Goal: Task Accomplishment & Management: Contribute content

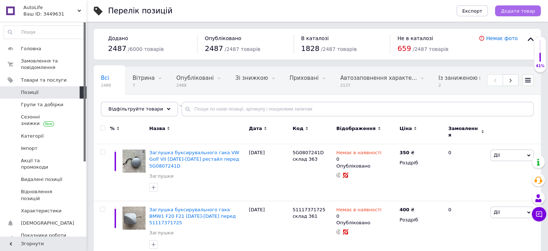
click at [508, 12] on span "Додати товар" at bounding box center [518, 10] width 34 height 5
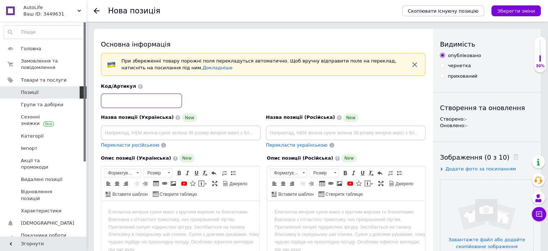
click at [118, 103] on input at bounding box center [141, 100] width 81 height 14
paste input "8R0807449A"
type input "8R0807449A склад"
click at [111, 134] on input at bounding box center [181, 132] width 160 height 14
paste input "Заглушка буксировочного крюка Audi Q5 I S-line 08-17 зад 8R0807449A ліва"
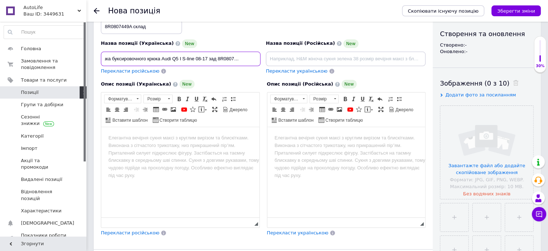
scroll to position [77, 0]
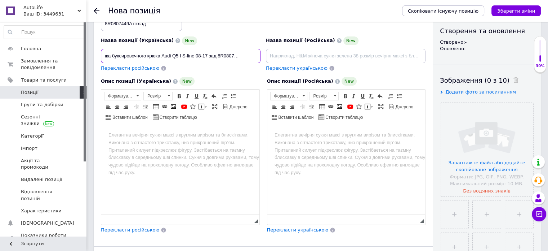
type input "Заглушка буксировочного крюка Audi Q5 I S-line 08-17 зад 8R0807449A ліва"
click at [123, 141] on html at bounding box center [180, 135] width 158 height 22
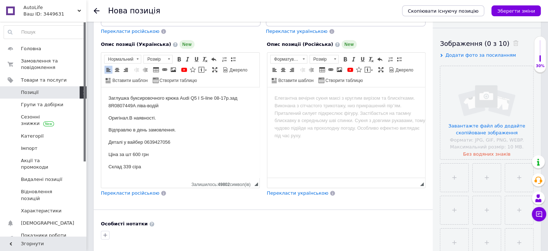
scroll to position [115, 0]
click at [476, 153] on input "file" at bounding box center [487, 111] width 93 height 93
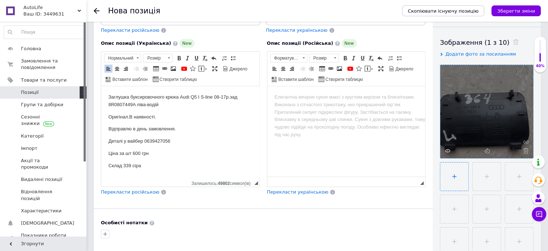
click at [459, 163] on input "file" at bounding box center [455, 176] width 28 height 28
type input "C:\fakepath\0-02-05-7dece37a4e6df9df1fd4c5228f17344e12de332d38cf5af6dd777521456…"
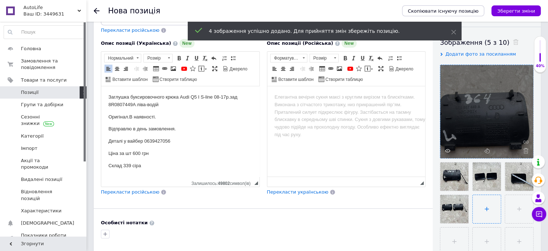
click at [487, 200] on input "file" at bounding box center [487, 209] width 28 height 28
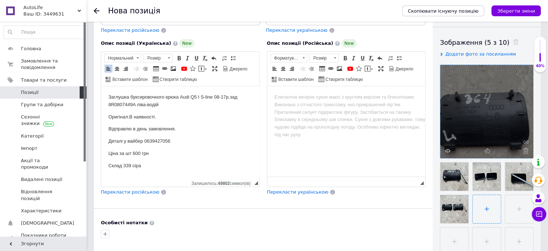
type input "C:\fakepath\0-02-05-e490a3586a36687488d786a69dedc31d3c68cc7b574a1818687c312704f…"
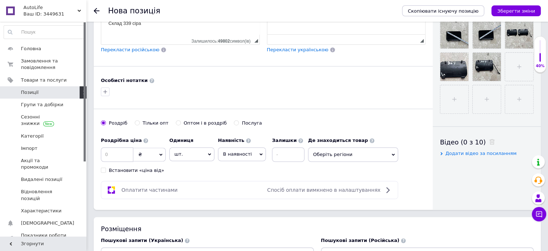
scroll to position [258, 0]
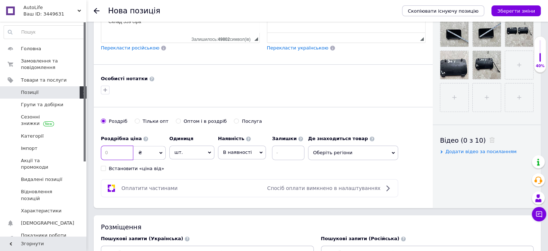
click at [108, 153] on input at bounding box center [117, 152] width 32 height 14
type input "600"
click at [239, 149] on span "В наявності" at bounding box center [237, 151] width 29 height 5
click at [238, 174] on li "Немає в наявності" at bounding box center [241, 170] width 47 height 17
click at [296, 154] on input at bounding box center [302, 152] width 32 height 14
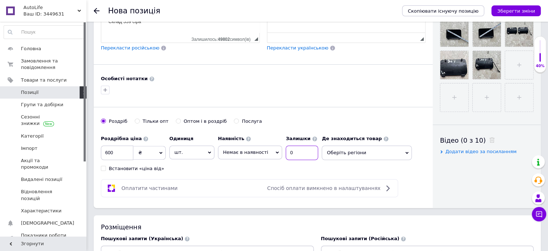
type input "0"
click at [393, 149] on span "Оберіть регіони" at bounding box center [367, 152] width 90 height 14
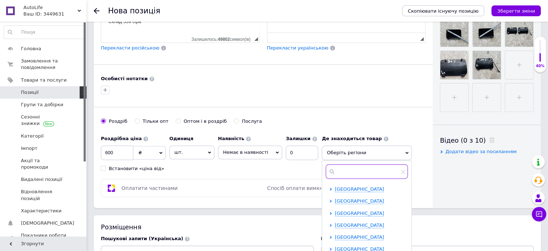
click at [372, 171] on input "text" at bounding box center [367, 171] width 82 height 14
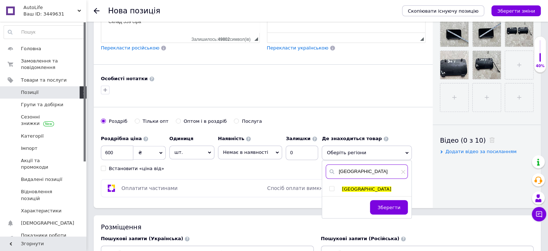
type input "[GEOGRAPHIC_DATA]"
click at [327, 183] on div "львів Львів Зберегти" at bounding box center [366, 188] width 89 height 57
click at [323, 186] on div "[GEOGRAPHIC_DATA]" at bounding box center [366, 189] width 89 height 6
click at [330, 186] on input "checkbox" at bounding box center [332, 188] width 5 height 5
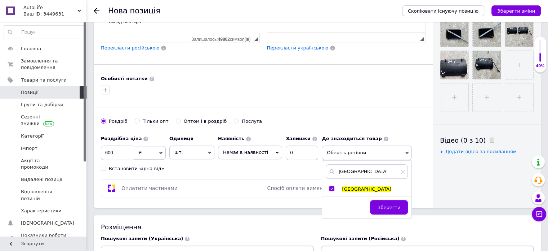
checkbox input "true"
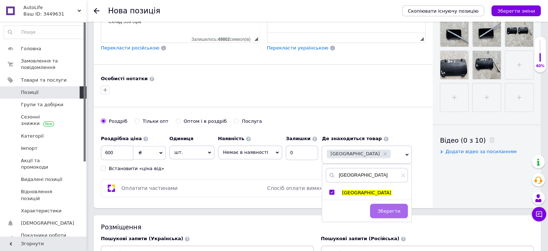
click at [385, 208] on span "Зберегти" at bounding box center [389, 210] width 23 height 5
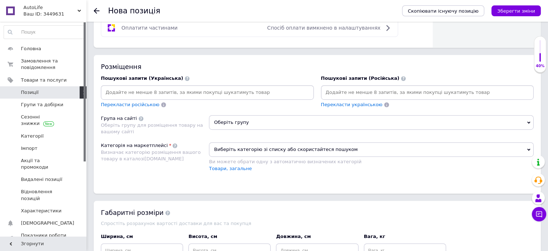
scroll to position [427, 0]
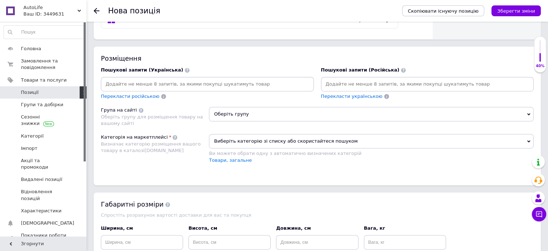
click at [528, 112] on icon at bounding box center [528, 113] width 3 height 3
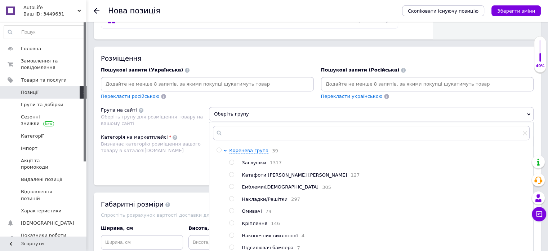
click at [231, 161] on input "radio" at bounding box center [231, 162] width 5 height 5
radio input "true"
drag, startPoint x: 549, startPoint y: 171, endPoint x: 460, endPoint y: 220, distance: 102.0
click at [460, 220] on ul "Заглушки 1317 Катафоти Світловідбивачі Фари Протитуманки 127 Емблеми/Букви 305 …" at bounding box center [379, 241] width 300 height 164
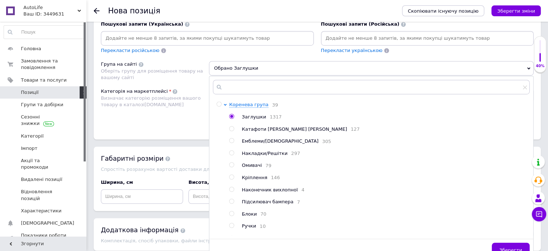
scroll to position [500, 0]
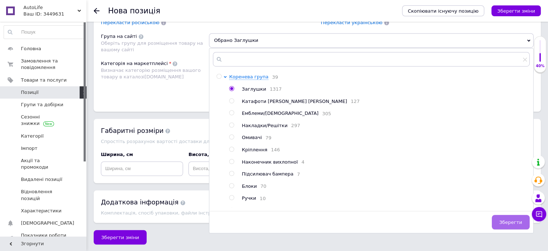
click at [513, 223] on button "Зберегти" at bounding box center [511, 222] width 38 height 14
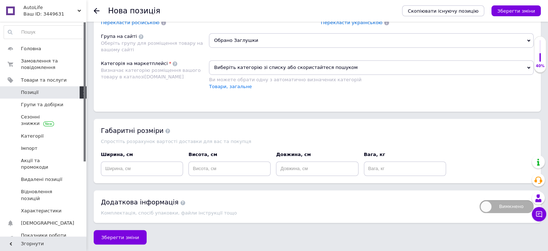
click at [376, 63] on span "Виберіть категорію зі списку або скористайтеся пошуком" at bounding box center [371, 67] width 325 height 14
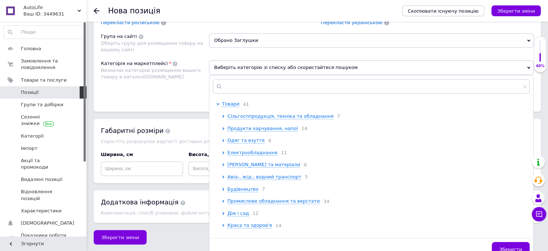
click at [235, 75] on div at bounding box center [371, 86] width 324 height 22
click at [237, 81] on input "text" at bounding box center [371, 86] width 317 height 14
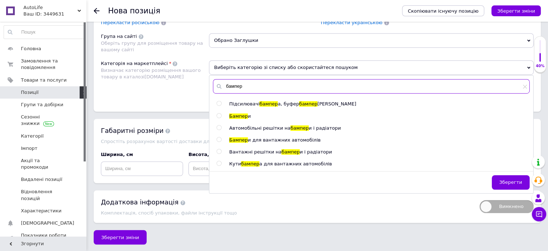
type input "бампер"
click at [217, 113] on input "radio" at bounding box center [219, 115] width 5 height 5
radio input "true"
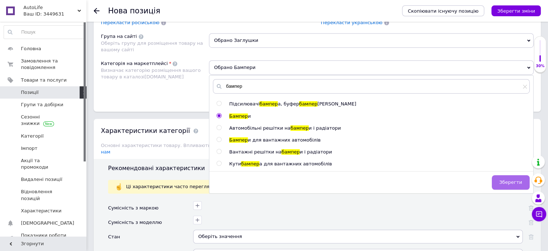
click at [506, 180] on span "Зберегти" at bounding box center [511, 181] width 23 height 5
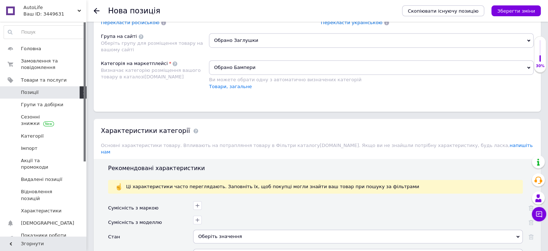
drag, startPoint x: 549, startPoint y: 143, endPoint x: 500, endPoint y: 173, distance: 57.1
click at [500, 180] on div "Ці характеристики часто переглядають. Заповніть їх, щоб покупці могли знайти ва…" at bounding box center [315, 187] width 415 height 14
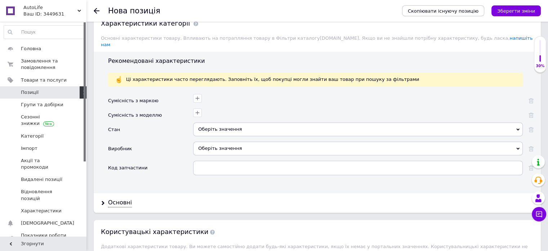
scroll to position [668, 0]
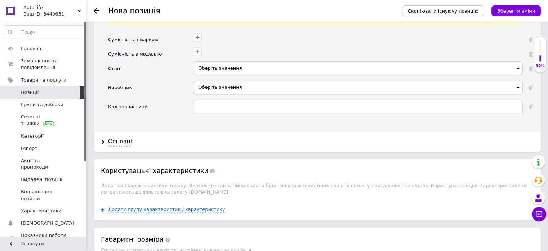
click at [517, 67] on icon at bounding box center [518, 68] width 3 height 3
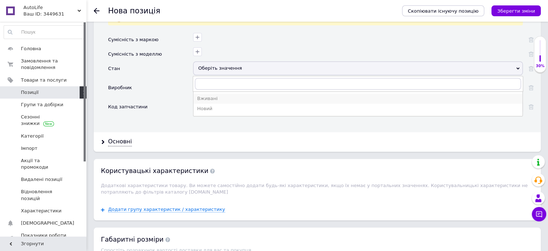
click at [228, 95] on div "Вживані" at bounding box center [358, 98] width 322 height 6
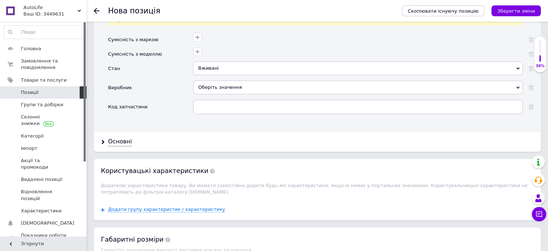
click at [255, 80] on div "Оберіть значення" at bounding box center [358, 87] width 330 height 14
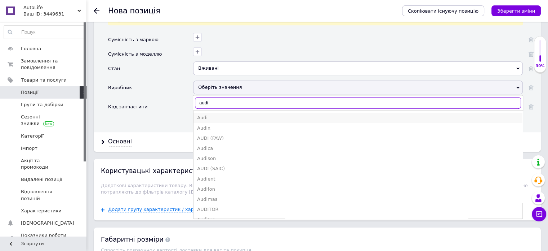
type input "audi"
click at [202, 114] on div "Audi" at bounding box center [358, 117] width 322 height 6
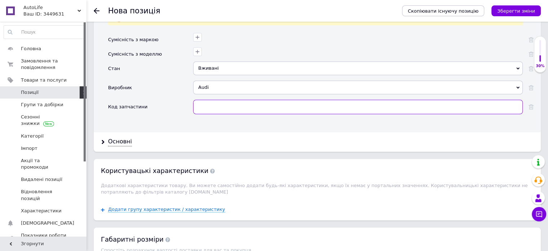
click at [217, 100] on input "text" at bounding box center [358, 107] width 330 height 14
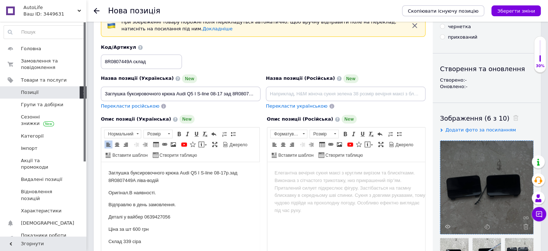
scroll to position [35, 0]
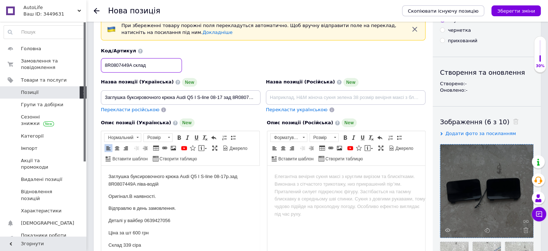
drag, startPoint x: 104, startPoint y: 64, endPoint x: 131, endPoint y: 68, distance: 27.8
click at [131, 68] on input "8R0807449A склад" at bounding box center [141, 65] width 81 height 14
drag, startPoint x: 549, startPoint y: 21, endPoint x: 374, endPoint y: 87, distance: 187.7
click at [374, 87] on div "Назва позиції (Російська) New" at bounding box center [346, 91] width 160 height 27
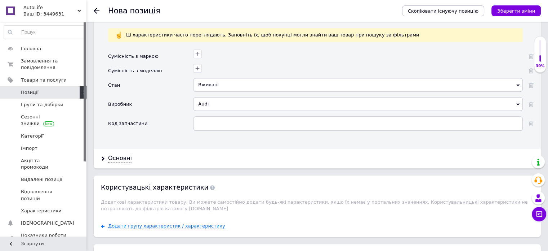
scroll to position [698, 0]
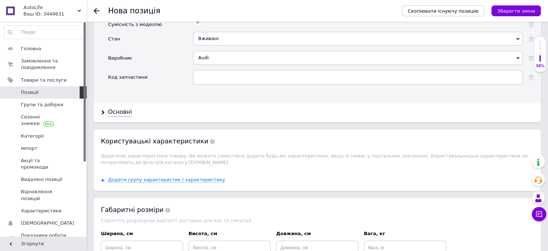
click at [210, 60] on div "Audi A+ 8 A 9 A A. 1. A&B A.B.A A&C A&D A+E F&F A. G. A&G A&K A&M A.P. A&P A&R …" at bounding box center [358, 60] width 330 height 19
click at [208, 70] on input "text" at bounding box center [358, 77] width 330 height 14
paste input "8R0807449A"
type input "8R0807449A"
drag, startPoint x: 550, startPoint y: 181, endPoint x: 504, endPoint y: 177, distance: 45.9
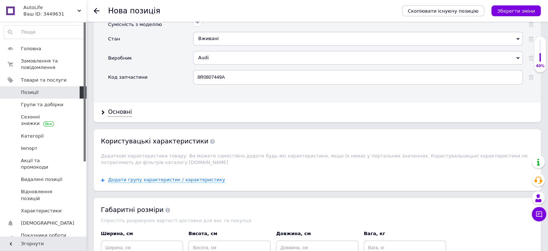
click at [504, 177] on div "Додати групу характеристик / характеристику" at bounding box center [317, 179] width 447 height 21
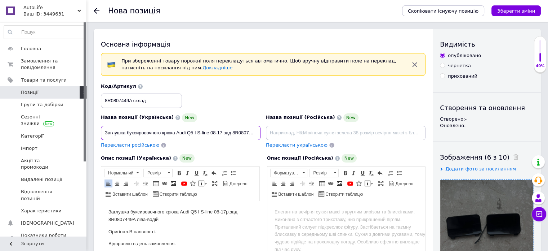
scroll to position [0, 15]
drag, startPoint x: 102, startPoint y: 132, endPoint x: 362, endPoint y: 141, distance: 260.5
click at [362, 141] on div "Назва позиції (Українська) New Заглушка буксировочного крюка Audi Q5 I S-line 0…" at bounding box center [263, 115] width 330 height 71
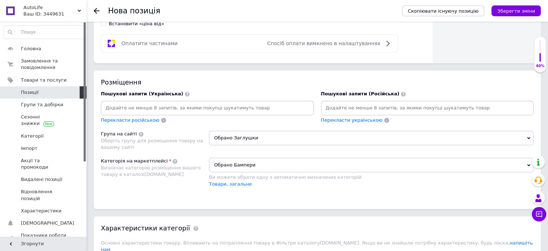
scroll to position [0, 0]
click at [217, 102] on input at bounding box center [207, 107] width 210 height 11
paste input "Заглушка буксировочного крюка Audi Q5 I S-line 08-17 зад 8R0807449A ліва"
type input "Заглушка буксировочного крюка Audi Q5 I S-line 08-17 зад 8R0807449A ліва"
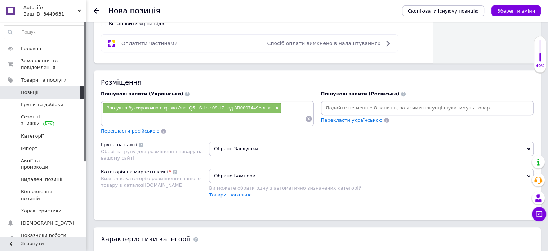
paste input "Заглушка буксировочного крюка Audi Q5 I S-line 08-17 зад 8R0807449A ліва"
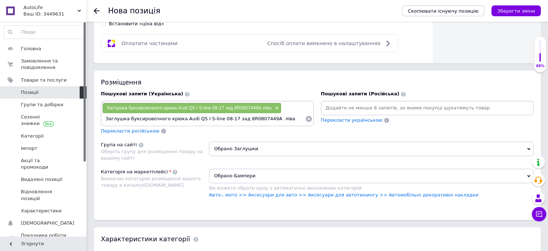
click at [179, 117] on input "Заглушка буксировочного крюка Audi Q5 I S-line 08-17 зад 8R0807449A ліва" at bounding box center [203, 118] width 203 height 11
type input "Audi Q5 I S-line 08-17 зад 8R0807449A ліва"
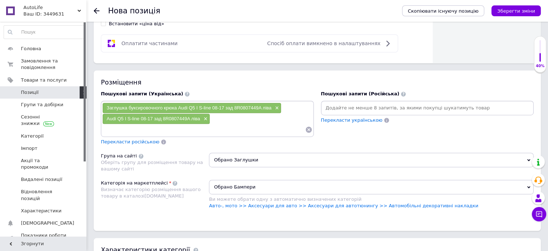
paste input "Заглушка буксировочного крюка Audi Q5 I S-line 08-17 зад 8R0807449A ліва"
type input "Заглушка буксировочного крюка Audi"
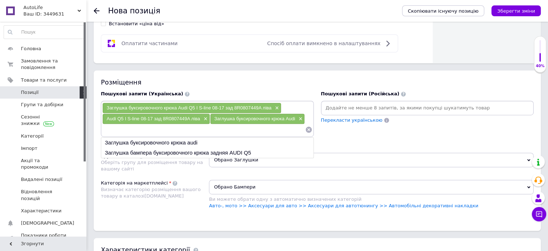
paste input "Заглушка буксировочного крюка Audi Q5 I S-line 08-17 зад 8R0807449A ліва"
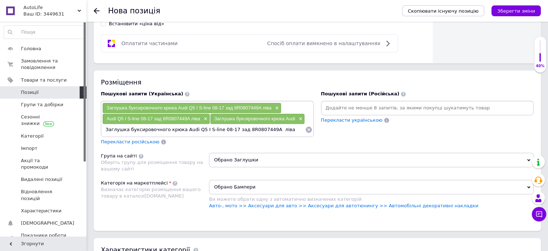
click at [176, 129] on input "Заглушка буксировочного крюка Audi Q5 I S-line 08-17 зад 8R0807449A ліва" at bounding box center [203, 129] width 203 height 11
click at [127, 128] on input "Заглушка буксировочного крюка Audi Q5 I S-line 08-17 зад 8R0807449A ліва" at bounding box center [203, 129] width 203 height 11
type input "буксировочного крюка Audi Q5 I S-line 08-17 зад 8R0807449A ліва"
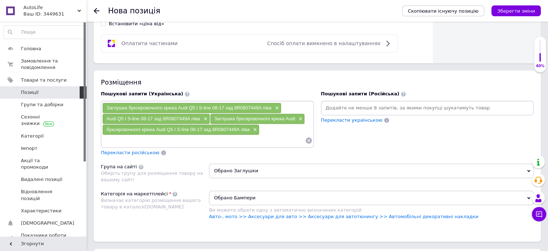
paste input "Заглушка буксировочного крюка Audi Q5 I S-line 08-17 зад 8R0807449A ліва"
click at [161, 139] on input "Заглушка буксировочного крюка Audi Q5 I S-line 08-17 зад 8R0807449A ліва" at bounding box center [203, 140] width 203 height 11
click at [162, 138] on input "Заглушка буксировочного крюка Audi Q5 I S-line 08-17 зад 8R0807449A ліва" at bounding box center [203, 140] width 203 height 11
type input "крюка Audi Q5 I S-line 08-17 зад 8R0807449A ліва"
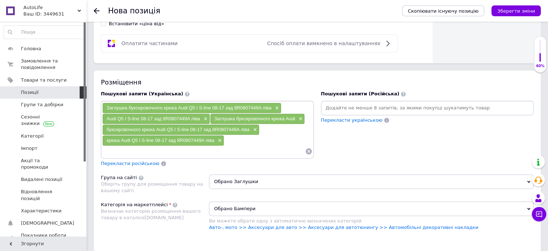
paste input "Заглушка буксировочного крюка Audi Q5 I S-line 08-17 зад 8R0807449A ліва"
click at [233, 148] on input "Заглушка буксировочного крюка Audi Q5 I S-line 08-17 зад 8R0807449A ліва" at bounding box center [203, 151] width 203 height 11
click at [149, 149] on input "8R0807449A ліва" at bounding box center [203, 151] width 203 height 11
type input "8R0807449A"
paste input "Заглушка буксировочного крюка Audi Q5 I S-line 08-17 зад 8R0807449A ліва"
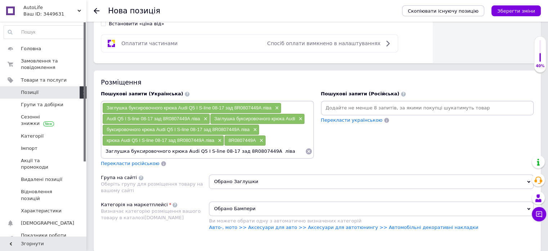
click at [232, 148] on input "Заглушка буксировочного крюка Audi Q5 I S-line 08-17 зад 8R0807449A ліва" at bounding box center [203, 151] width 203 height 11
type input "8R0807449A ліва"
paste input "Заглушка буксировочного крюка Audi Q5 I S-line 08-17 зад 8R0807449A ліва"
type input "Заглушка буксировочного крюка Audi Q5 I S-line 08-17"
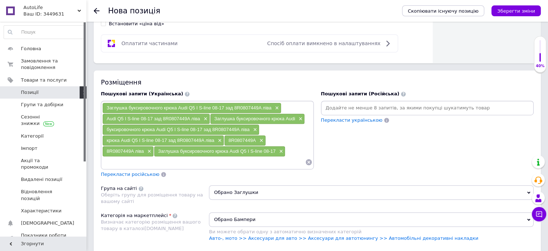
paste input "Заглушка буксировочного крюка Audi Q5 I S-line 08-17 зад 8R0807449A ліва"
click at [178, 159] on input "Заглушка буксировочного крюка Audi Q5 I S-line 08-17 зад 8R0807449A ліва" at bounding box center [203, 161] width 203 height 11
click at [198, 160] on input "Audi Q5 I S-line 08-17 зад 8R0807449A ліва" at bounding box center [203, 161] width 203 height 11
type input "Audi Q5 I S-line 08-17"
drag, startPoint x: 551, startPoint y: 107, endPoint x: 350, endPoint y: 170, distance: 210.5
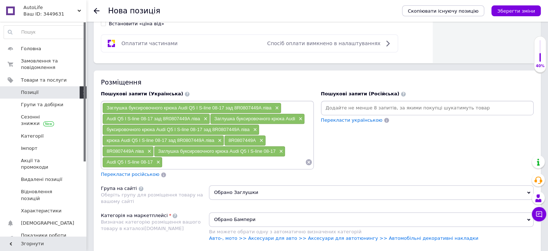
click at [350, 170] on div "Пошукові запити (Російська) Перекласти українською" at bounding box center [428, 134] width 220 height 94
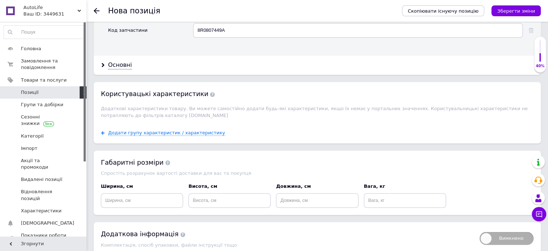
scroll to position [823, 0]
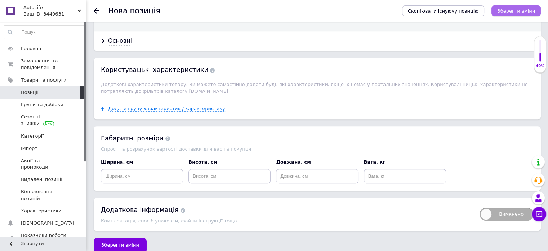
click at [508, 5] on button "Зберегти зміни" at bounding box center [516, 10] width 49 height 11
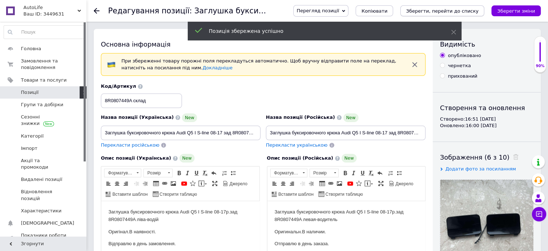
click at [454, 11] on icon "Зберегти, перейти до списку" at bounding box center [442, 10] width 72 height 5
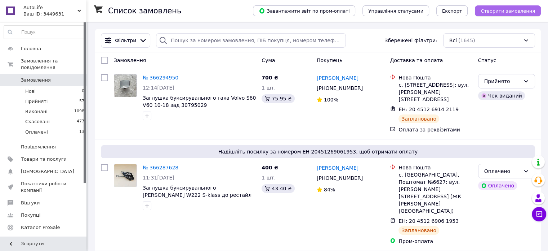
click at [532, 10] on span "Створити замовлення" at bounding box center [508, 10] width 54 height 5
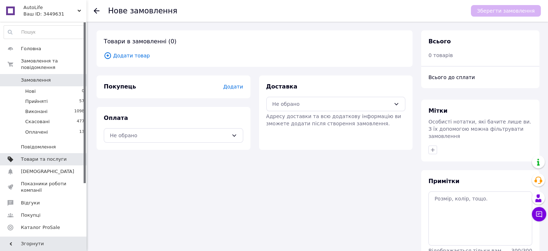
click at [35, 156] on span "Товари та послуги" at bounding box center [44, 159] width 46 height 6
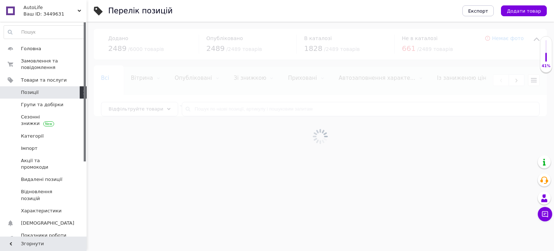
click at [48, 93] on span "Позиції" at bounding box center [44, 92] width 46 height 6
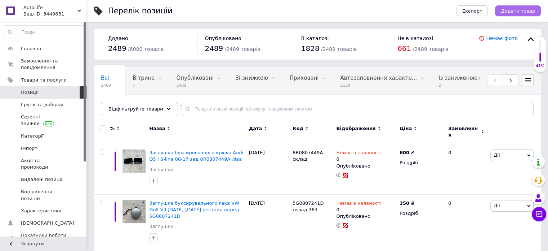
click at [507, 14] on span "Додати товар" at bounding box center [518, 10] width 34 height 5
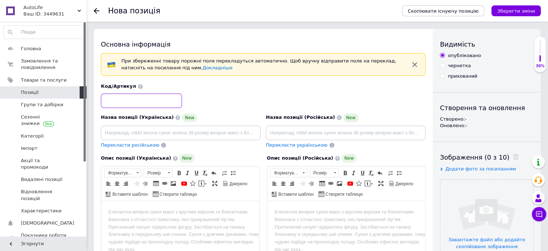
click at [153, 101] on input at bounding box center [141, 100] width 81 height 14
type input "4"
type input "51128069786"
click at [141, 134] on input at bounding box center [181, 132] width 160 height 14
paste input "Заглушка буксирувального гака Audi А4 B9 19-21 SEDAN рестайл зад 8W5807441B"
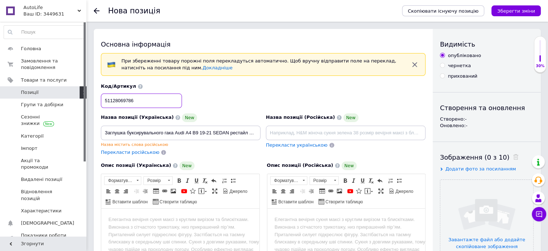
drag, startPoint x: 103, startPoint y: 100, endPoint x: 146, endPoint y: 103, distance: 43.4
click at [146, 103] on input "51128069786" at bounding box center [141, 100] width 81 height 14
click at [252, 132] on input "Заглушка буксирувального гака Audi А4 B9 19-21 SEDAN рестайл зад" at bounding box center [181, 132] width 160 height 14
click at [257, 131] on input "Заглушка буксирувального гака Audi А4 B9 19-21 SEDAN рестайл зад" at bounding box center [181, 132] width 160 height 14
click at [256, 131] on input "Заглушка буксирувального гака Audi А4 B9 19-21 SEDAN рестайл зад" at bounding box center [181, 132] width 160 height 14
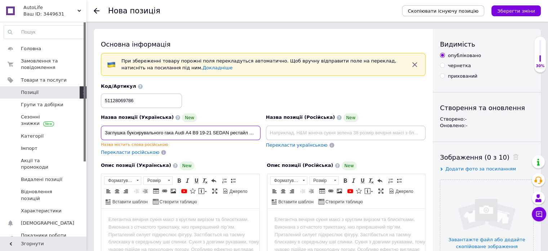
click at [256, 131] on input "Заглушка буксирувального гака Audi А4 B9 19-21 SEDAN рестайл зад" at bounding box center [181, 132] width 160 height 14
click at [252, 131] on input "Заглушка буксирувального гака Audi А4 B9 19-21 SEDAN рестайл зад" at bounding box center [181, 132] width 160 height 14
click at [256, 133] on input "Заглушка буксирувального гака Audi А4 B9 19-21 SEDAN рестайл зад" at bounding box center [181, 132] width 160 height 14
drag, startPoint x: 250, startPoint y: 132, endPoint x: 261, endPoint y: 132, distance: 10.8
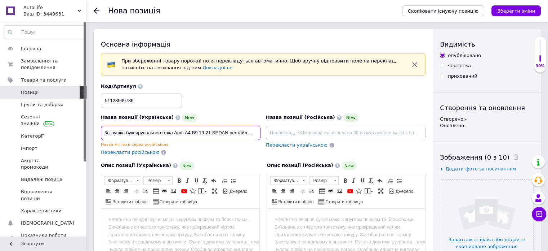
click at [261, 132] on div "Назва позиції (Українська) New Заглушка буксирувального гака Audi А4 B9 19-21 S…" at bounding box center [180, 134] width 165 height 48
click at [257, 132] on input "Заглушка буксирувального гака Audi А4 B9 19-21 SEDAN рестайл зад" at bounding box center [181, 132] width 160 height 14
paste input "51128069786"
click at [216, 132] on input "Заглушка буксирувального гака Audi А4 B9 19-21 SEDAN рестайл зад 51128069786" at bounding box center [181, 132] width 160 height 14
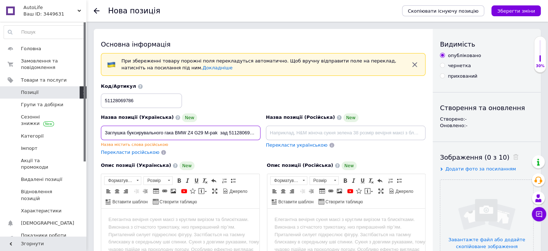
scroll to position [0, 1]
drag, startPoint x: 105, startPoint y: 132, endPoint x: 348, endPoint y: 131, distance: 243.0
click at [348, 131] on div "Назва позиції (Українська) New Заглушка буксирувального гака BMW Z4 G29 M-pak з…" at bounding box center [263, 119] width 330 height 78
type input "Заглушка буксирувального гака BMW Z4 G29 M-pak зад 51128069786"
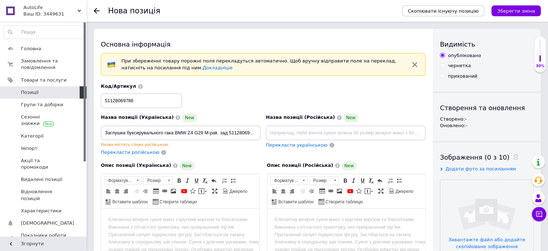
click at [141, 219] on body "Редактор, 2D7136BB-6044-48F5-B1FE-2B812B225D18" at bounding box center [181, 219] width 144 height 8
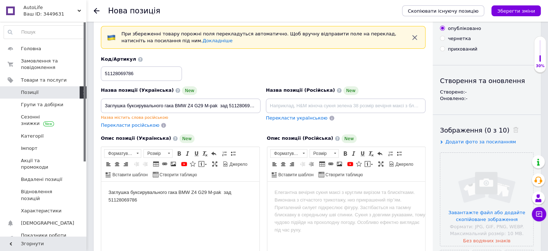
scroll to position [35, 0]
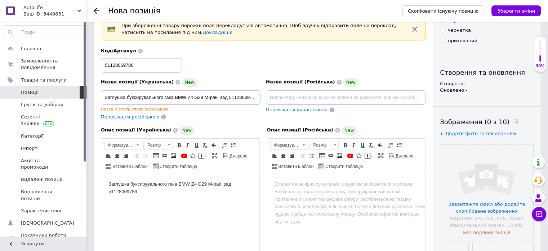
click at [110, 202] on html "Заглушка буксирувального гака BMW Z4 G29 M-pak зад 51128069786" at bounding box center [180, 188] width 158 height 30
click at [143, 190] on body "Заглушка буксирувального гака BMW Z4 G29 M-pak зад 51128069786" at bounding box center [181, 187] width 144 height 15
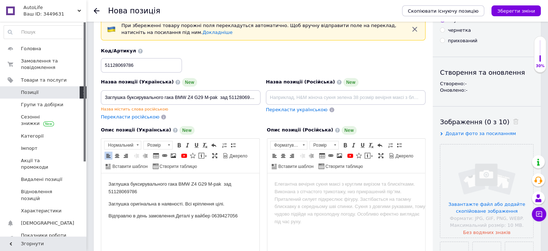
click at [228, 202] on p "Заглушка оригінальна в наявності. Всі кріплення цілі." at bounding box center [181, 204] width 144 height 8
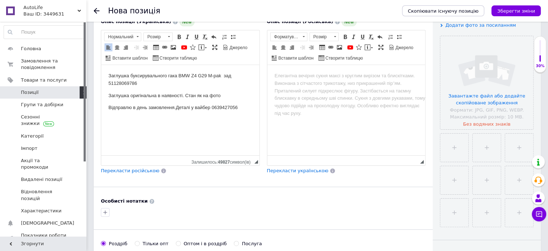
scroll to position [145, 0]
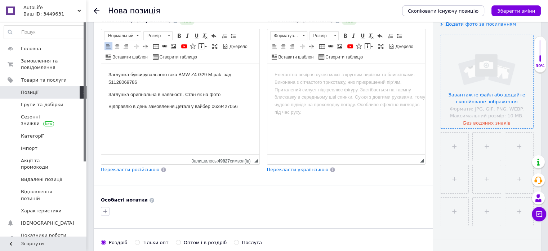
click at [483, 122] on input "file" at bounding box center [487, 81] width 93 height 93
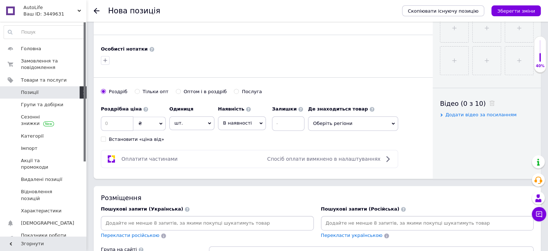
scroll to position [296, 0]
click at [112, 125] on input at bounding box center [117, 122] width 32 height 14
click at [260, 121] on icon at bounding box center [261, 122] width 3 height 2
click at [243, 136] on li "Немає в наявності" at bounding box center [241, 140] width 47 height 17
click at [399, 121] on span "Оберіть регіони" at bounding box center [367, 122] width 90 height 14
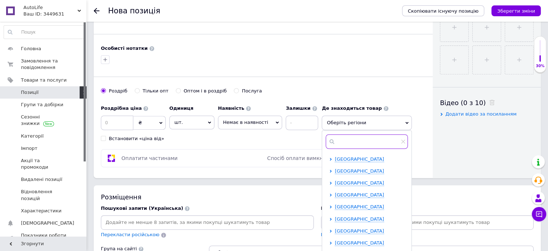
click at [339, 138] on input "text" at bounding box center [367, 141] width 82 height 14
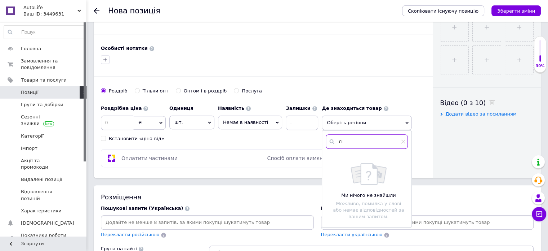
type input "л"
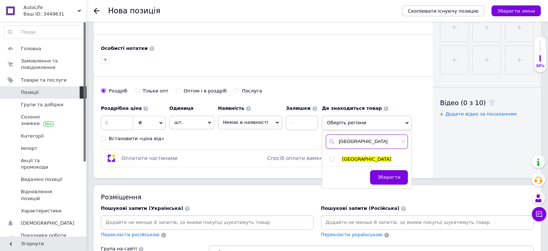
type input "[GEOGRAPHIC_DATA]"
click at [330, 156] on input "checkbox" at bounding box center [332, 158] width 5 height 5
checkbox input "true"
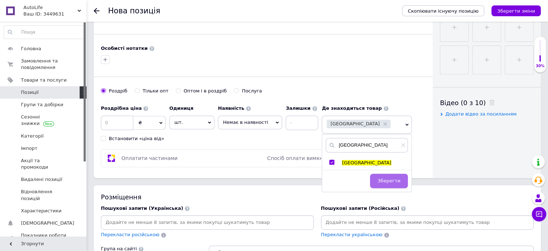
click at [387, 178] on span "Зберегти" at bounding box center [389, 180] width 23 height 5
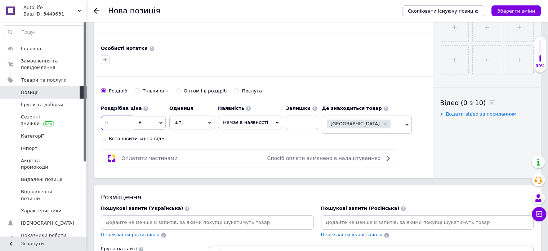
click at [113, 121] on input at bounding box center [117, 122] width 32 height 14
type input "600"
click at [291, 119] on input at bounding box center [302, 122] width 32 height 14
type input "0"
click at [209, 121] on icon at bounding box center [209, 122] width 3 height 3
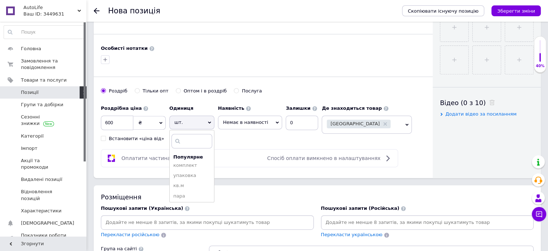
click at [276, 121] on icon at bounding box center [277, 122] width 3 height 3
drag, startPoint x: 296, startPoint y: 145, endPoint x: 248, endPoint y: 142, distance: 48.0
click at [210, 121] on icon at bounding box center [209, 122] width 3 height 3
click at [234, 157] on div "Оплатити частинами Спосіб оплати вимкнено в налаштуваннях" at bounding box center [249, 158] width 291 height 9
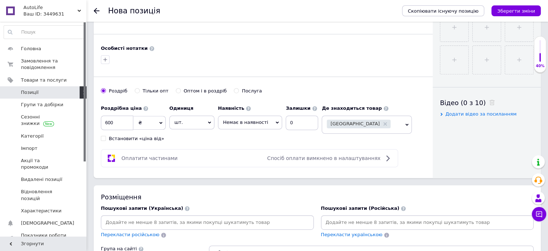
click at [211, 121] on use at bounding box center [209, 122] width 3 height 2
click at [284, 151] on div "Оплатити частинами Спосіб оплати вимкнено в налаштуваннях" at bounding box center [249, 158] width 297 height 18
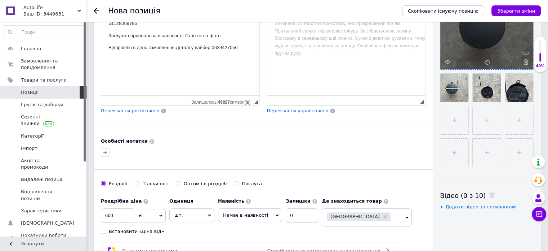
scroll to position [209, 0]
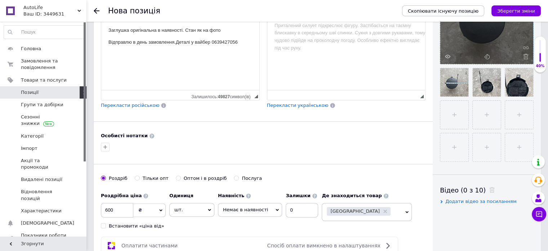
click at [543, 92] on div "Основна інформація При збереженні товару порожні поля перекладуться автоматично…" at bounding box center [318, 181] width 462 height 723
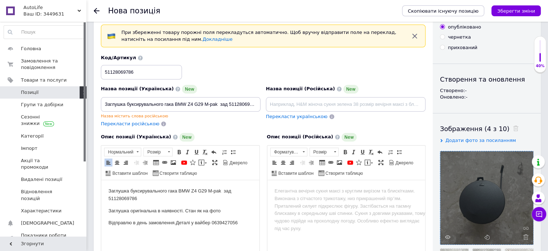
scroll to position [0, 0]
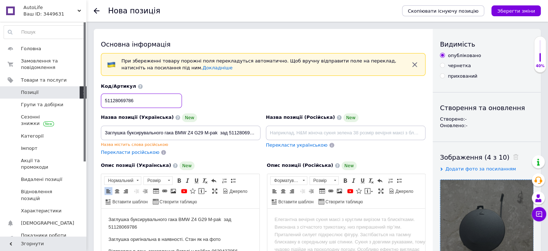
click at [145, 103] on input "51128069786" at bounding box center [141, 100] width 81 height 14
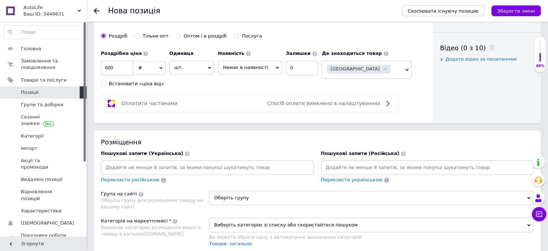
scroll to position [350, 0]
type input "51128069786 склад 365"
click at [218, 165] on input at bounding box center [207, 168] width 210 height 11
click at [262, 199] on span "Оберіть групу" at bounding box center [371, 198] width 325 height 14
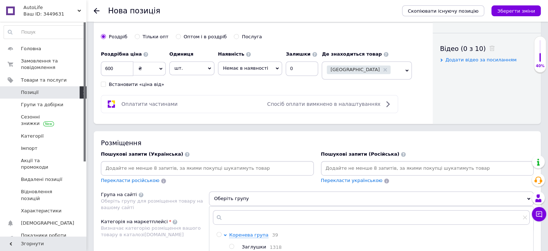
drag, startPoint x: 549, startPoint y: 149, endPoint x: 386, endPoint y: 128, distance: 164.2
click at [386, 128] on div "Основна інформація При збереженні товару порожні поля перекладуться автоматично…" at bounding box center [318, 40] width 462 height 723
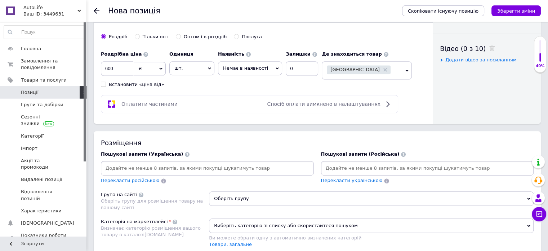
drag, startPoint x: 550, startPoint y: 140, endPoint x: 370, endPoint y: 132, distance: 180.8
click at [370, 132] on div "Розміщення Пошукові запити (Українська) Перекласти російською Пошукові запити (…" at bounding box center [317, 200] width 447 height 138
drag, startPoint x: 549, startPoint y: 140, endPoint x: 485, endPoint y: 153, distance: 65.9
click at [485, 153] on div "Пошукові запити (Російська)" at bounding box center [427, 154] width 213 height 6
drag, startPoint x: 551, startPoint y: 148, endPoint x: 548, endPoint y: 191, distance: 42.6
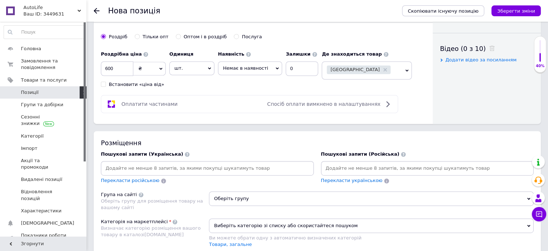
click at [548, 191] on div "Основна інформація При збереженні товару порожні поля перекладуться автоматично…" at bounding box center [318, 40] width 462 height 723
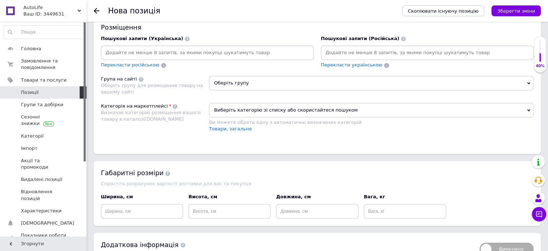
scroll to position [480, 0]
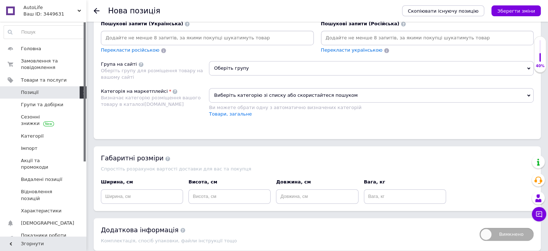
click at [528, 64] on span "Оберіть групу" at bounding box center [371, 68] width 325 height 14
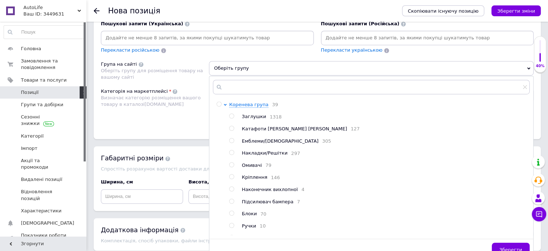
click at [232, 114] on input "radio" at bounding box center [231, 116] width 5 height 5
radio input "true"
click at [516, 248] on span "Зберегти" at bounding box center [511, 249] width 23 height 5
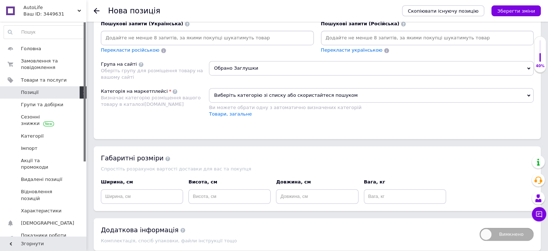
click at [529, 94] on icon at bounding box center [528, 95] width 3 height 3
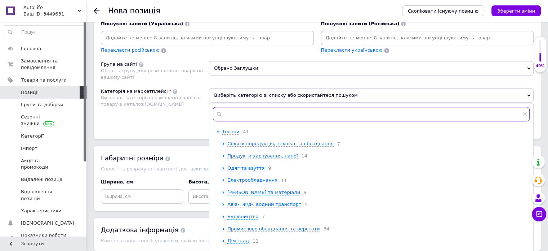
click at [239, 107] on input "text" at bounding box center [371, 114] width 317 height 14
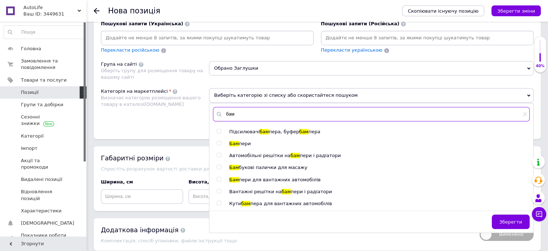
type input "бам"
click at [218, 141] on input "radio" at bounding box center [219, 143] width 5 height 5
radio input "true"
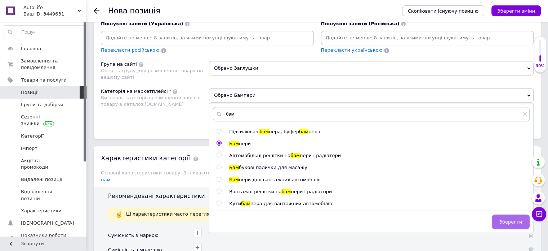
click at [516, 219] on span "Зберегти" at bounding box center [511, 221] width 23 height 5
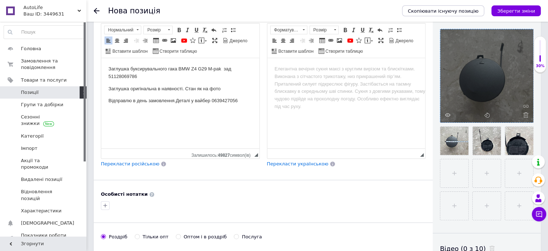
scroll to position [151, 0]
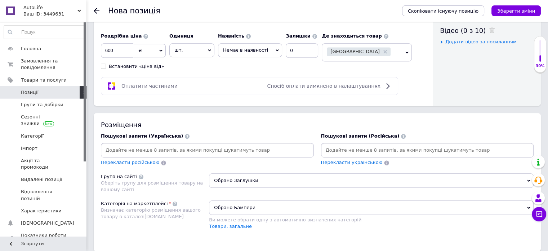
scroll to position [381, 0]
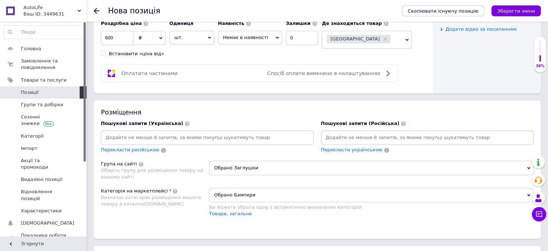
click at [183, 133] on input at bounding box center [207, 137] width 210 height 11
drag, startPoint x: 551, startPoint y: 98, endPoint x: 366, endPoint y: 105, distance: 184.7
click at [366, 105] on div "Розміщення Пошукові запити (Українська) Перекласти російською Пошукові запити (…" at bounding box center [317, 169] width 447 height 138
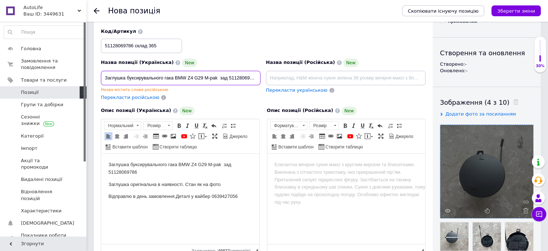
scroll to position [0, 1]
drag, startPoint x: 104, startPoint y: 78, endPoint x: 332, endPoint y: 88, distance: 228.4
click at [332, 88] on div "Назва позиції (Українська) New Заглушка буксирувального гака BMW Z4 G29 M-pak з…" at bounding box center [263, 65] width 330 height 78
drag, startPoint x: 549, startPoint y: 70, endPoint x: 469, endPoint y: 61, distance: 80.9
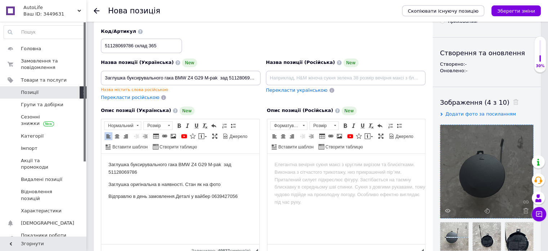
click at [469, 61] on div "Створено: -" at bounding box center [487, 64] width 94 height 6
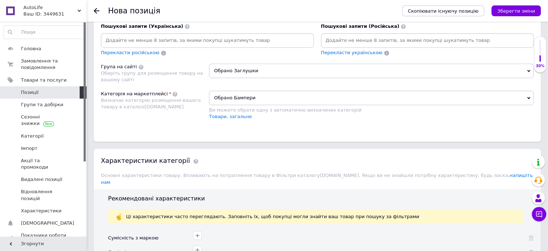
scroll to position [505, 0]
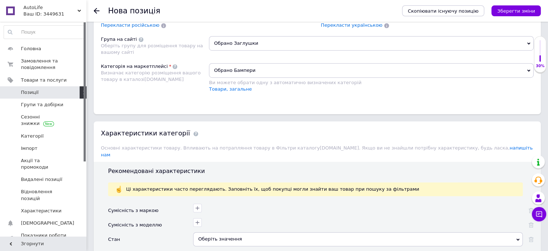
drag, startPoint x: 551, startPoint y: 172, endPoint x: 477, endPoint y: 158, distance: 74.8
click at [466, 162] on div "Рекомендовані характеристики Ці характеристики часто переглядають. Заповніть їх…" at bounding box center [317, 232] width 447 height 141
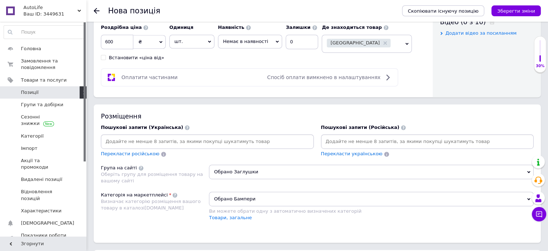
scroll to position [385, 0]
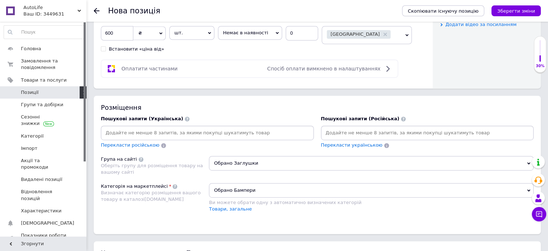
click at [238, 132] on input at bounding box center [207, 132] width 210 height 11
paste input "Заглушка буксирувального гака BMW Z4 G29 M-pak зад 51128069786"
type input "Заглушка буксирувального гака BMW Z4 G29 M-pak зад 51128069786"
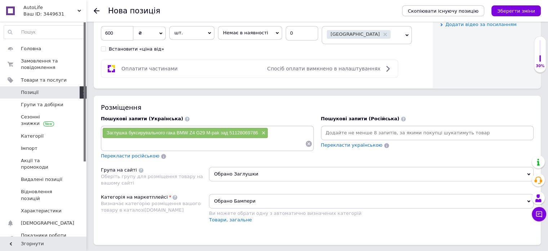
paste input "Заглушка буксирувального гака BMW Z4 G29 M-pak зад 51128069786"
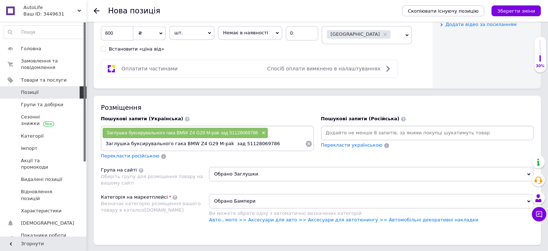
click at [125, 143] on input "Заглушка буксирувального гака BMW Z4 G29 M-pak зад 51128069786" at bounding box center [203, 143] width 203 height 11
type input "буксирувального гака BMW Z4 G29 M-pak зад 51128069786"
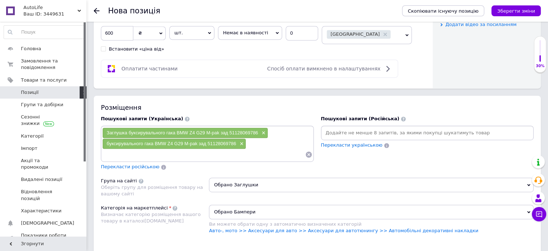
paste input "Заглушка буксирувального гака BMW Z4 G29 M-pak зад 51128069786"
click at [163, 151] on input "Заглушка буксирувального гака BMW Z4 G29 M-pak зад 51128069786" at bounding box center [203, 154] width 203 height 11
type input "гака BMW Z4 G29 M-pak зад 51128069786"
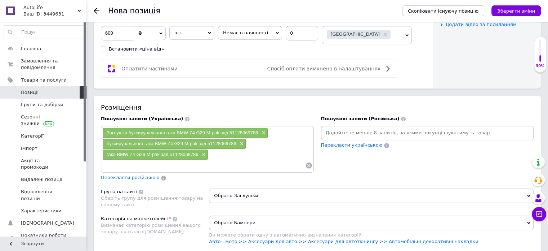
paste input "Заглушка буксирувального гака BMW Z4 G29 M-pak зад 51128069786"
click at [173, 162] on input "Заглушка буксирувального гака BMW Z4 G29 M-pak зад 51128069786" at bounding box center [203, 165] width 203 height 11
type input "BMW Z4 G29 M-pak зад 51128069786"
paste input "Заглушка буксирувального гака BMW Z4 G29 M-pak зад 51128069786"
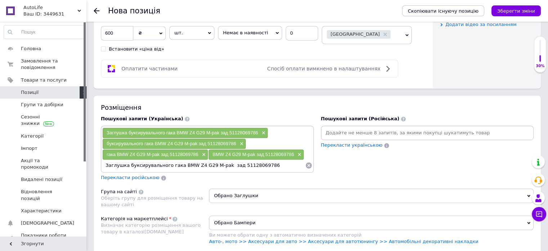
click at [227, 163] on input "Заглушка буксирувального гака BMW Z4 G29 M-pak зад 51128069786" at bounding box center [203, 165] width 203 height 11
type input "51128069786"
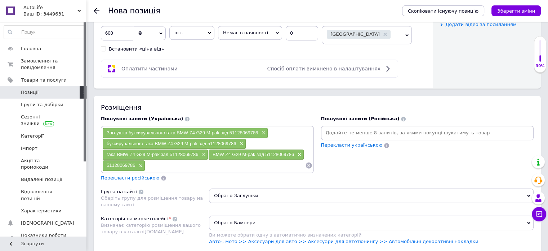
paste input "Заглушка буксирувального гака BMW Z4 G29 M-pak зад 51128069786"
click at [261, 162] on input "Заглушка буксирувального гака BMW Z4 G29 M-pak зад 51128069786" at bounding box center [225, 165] width 160 height 11
click at [302, 163] on input "Заглушка буксирувального гака BMW Z4 G29 M-pak зад 51128069786" at bounding box center [225, 165] width 160 height 11
type input "Заглушка буксирувального гака BMW Z4 G29 M"
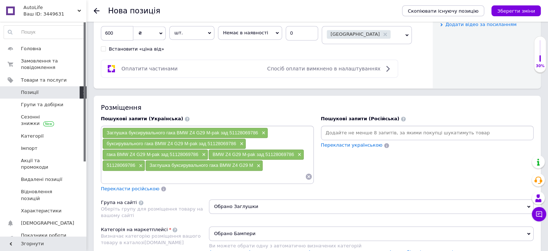
paste input "Заглушка буксирувального гака BMW Z4 G29 M-pak зад 51128069786"
click at [174, 174] on input "Заглушка буксирувального гака BMW Z4 G29 M-pak зад 51128069786" at bounding box center [203, 176] width 203 height 11
click at [193, 171] on input "BMW Z4 G29 M-pak зад 51128069786" at bounding box center [203, 176] width 203 height 11
type input "BMW Z4 G29 M"
paste input "Заглушка буксирувального гака BMW Z4 G29 M-pak зад 51128069786"
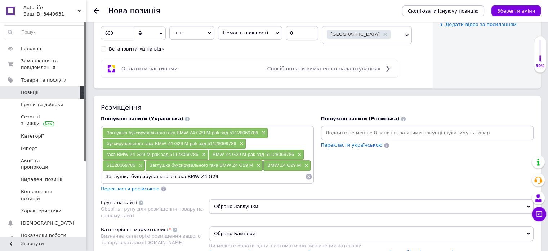
click at [172, 174] on input "Заглушка буксирувального гака BMW Z4 G29" at bounding box center [203, 176] width 203 height 11
click at [205, 175] on input "Заглушка буксирувального гака BMW Z4 G29" at bounding box center [203, 176] width 203 height 11
click at [173, 173] on input "Заглушка буксирувального гака BMW" at bounding box center [203, 176] width 203 height 11
type input "BMW"
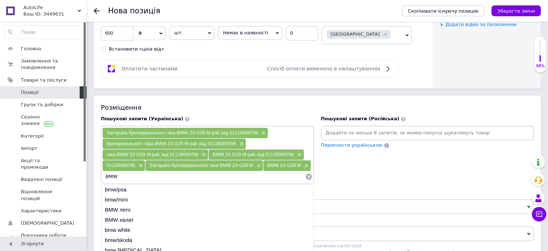
click at [133, 178] on input "BMW" at bounding box center [203, 176] width 203 height 11
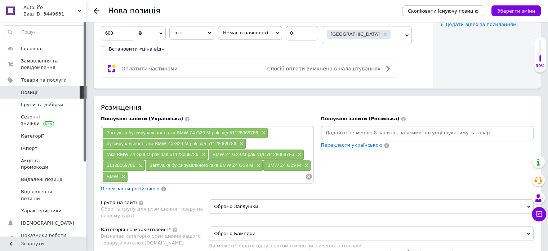
drag, startPoint x: 551, startPoint y: 123, endPoint x: 490, endPoint y: 156, distance: 69.7
click at [486, 156] on div "Пошукові запити (Російська) Перекласти українською" at bounding box center [428, 154] width 220 height 84
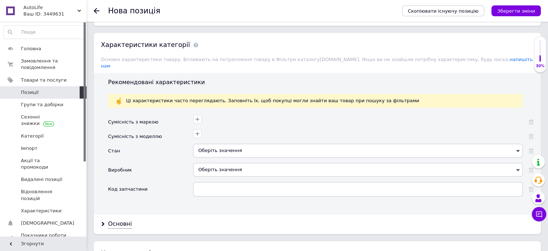
scroll to position [645, 0]
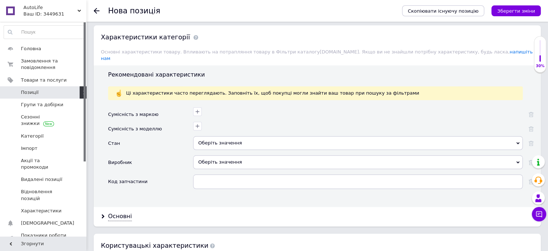
click at [262, 155] on div "Оберіть значення" at bounding box center [358, 162] width 330 height 14
click at [265, 136] on div "Оберіть значення" at bounding box center [358, 143] width 330 height 14
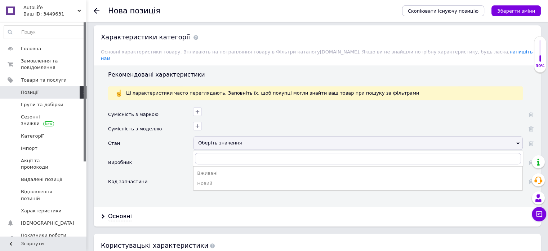
click at [268, 136] on div "Оберіть значення" at bounding box center [358, 143] width 330 height 14
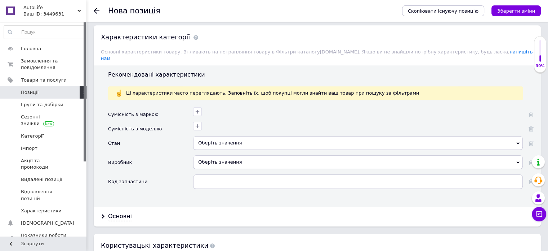
click at [268, 136] on div "Оберіть значення" at bounding box center [358, 143] width 330 height 14
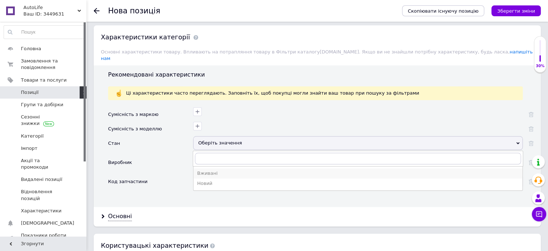
click at [231, 168] on li "Вживані" at bounding box center [358, 173] width 329 height 10
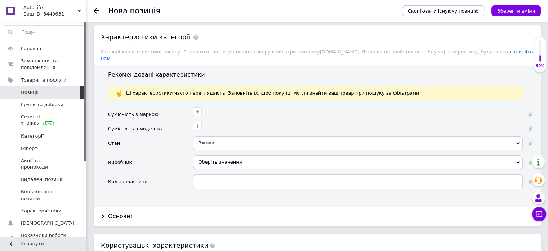
click at [233, 155] on div "Оберіть значення" at bounding box center [358, 162] width 330 height 14
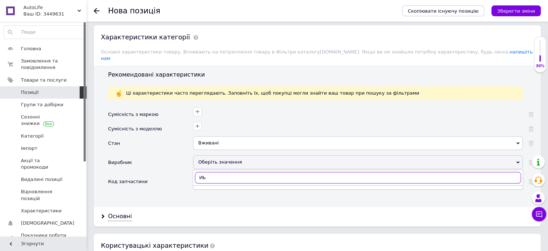
type input "[PERSON_NAME]"
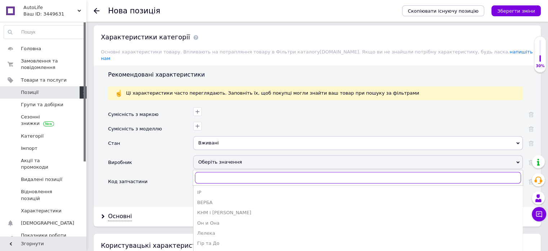
type input "b"
type input "BMW"
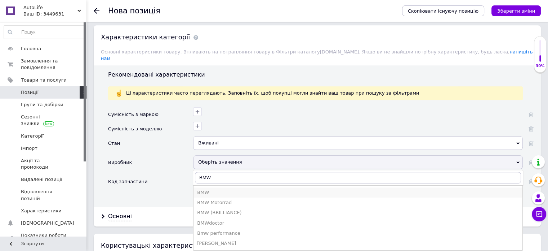
click at [305, 189] on div "BMW" at bounding box center [358, 192] width 322 height 6
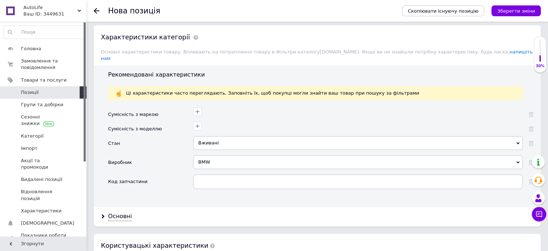
click at [309, 163] on div "BMW IP ВЕРБА КНМ і До Он и Она Лелека Гір та До ІЖ [PERSON_NAME] і До [PERSON_N…" at bounding box center [358, 164] width 330 height 19
click at [289, 177] on input "text" at bounding box center [358, 181] width 330 height 14
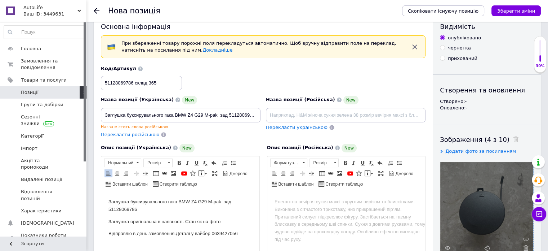
scroll to position [0, 0]
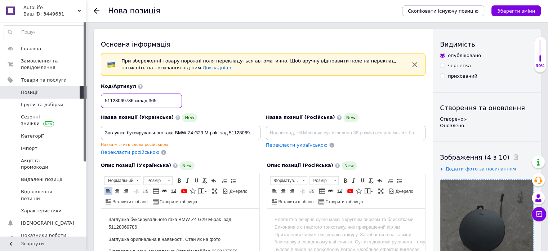
drag, startPoint x: 102, startPoint y: 100, endPoint x: 133, endPoint y: 103, distance: 30.5
click at [133, 103] on input "51128069786 склад 365" at bounding box center [141, 100] width 81 height 14
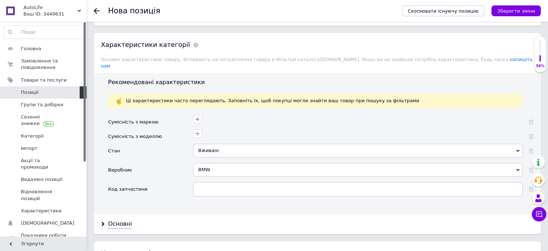
scroll to position [649, 0]
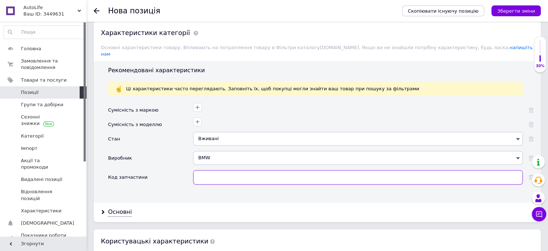
click at [244, 170] on input "text" at bounding box center [358, 177] width 330 height 14
paste input "51128069786"
type input "51128069786"
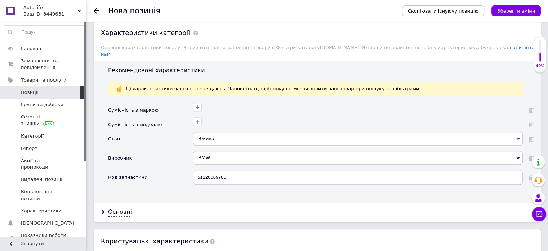
drag, startPoint x: 549, startPoint y: 182, endPoint x: 489, endPoint y: 212, distance: 67.7
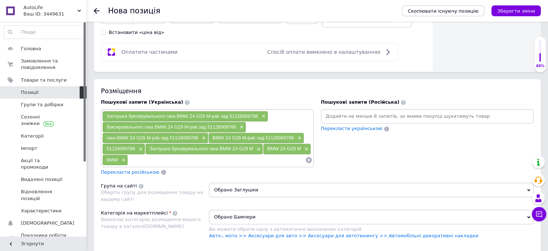
scroll to position [411, 0]
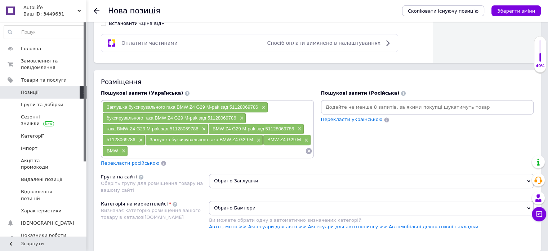
click at [133, 150] on input at bounding box center [216, 150] width 177 height 11
click at [124, 148] on span "×" at bounding box center [123, 151] width 6 height 6
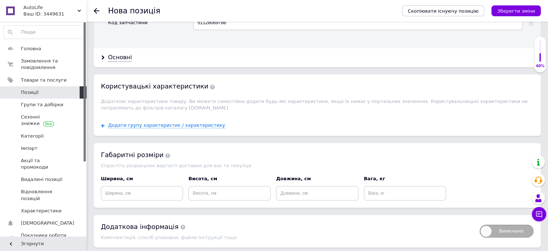
scroll to position [820, 0]
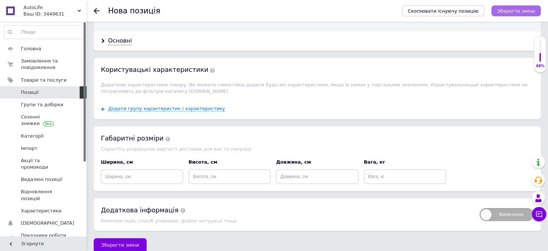
click at [520, 8] on icon "Зберегти зміни" at bounding box center [517, 10] width 38 height 5
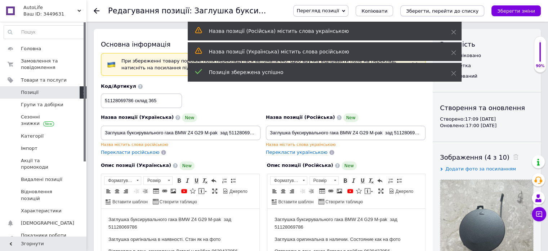
click at [453, 11] on icon "Зберегти, перейти до списку" at bounding box center [442, 10] width 72 height 5
